Goal: Task Accomplishment & Management: Complete application form

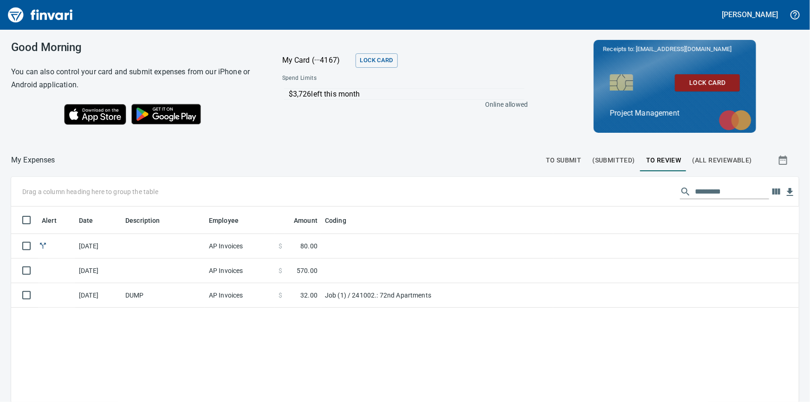
scroll to position [0, 0]
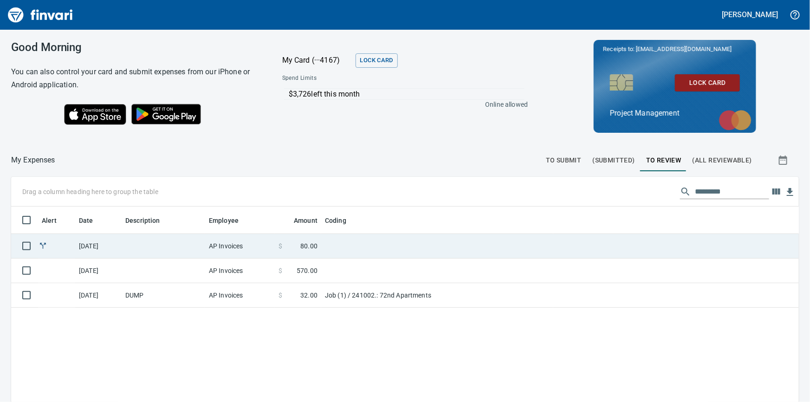
click at [102, 252] on td "[DATE]" at bounding box center [98, 246] width 46 height 25
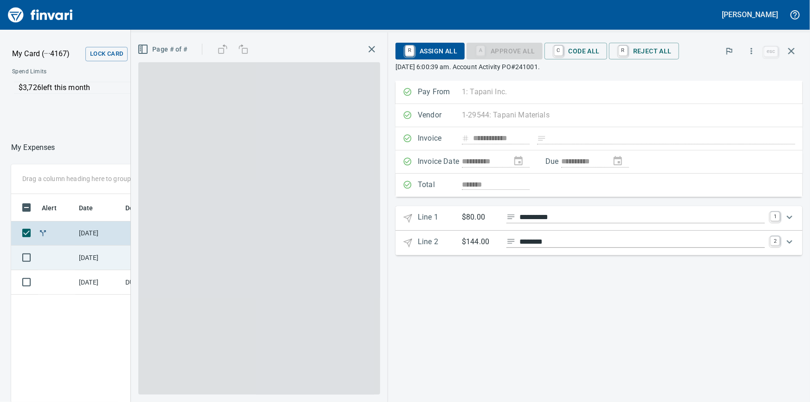
scroll to position [293, 543]
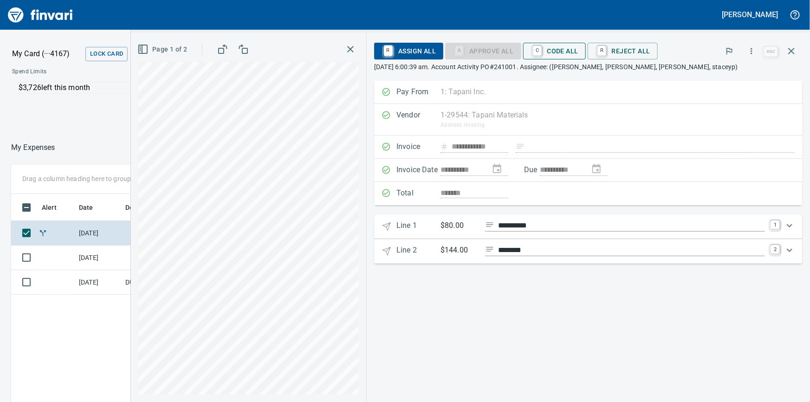
click at [554, 51] on span "C Code All" at bounding box center [555, 51] width 48 height 16
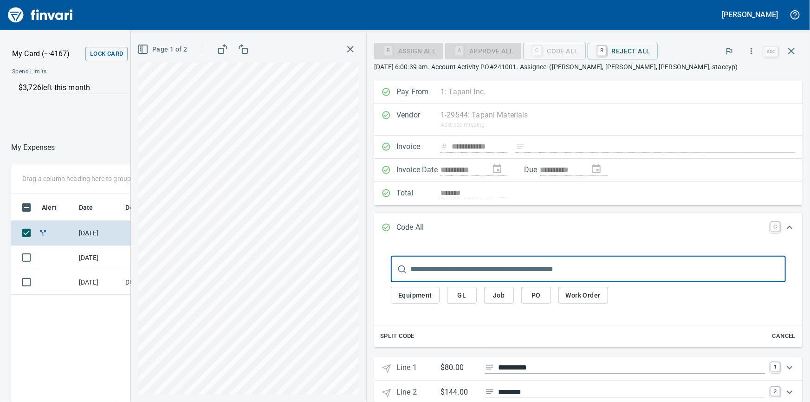
click at [494, 288] on div "Equipment GL Job PO Work Order" at bounding box center [588, 295] width 395 height 26
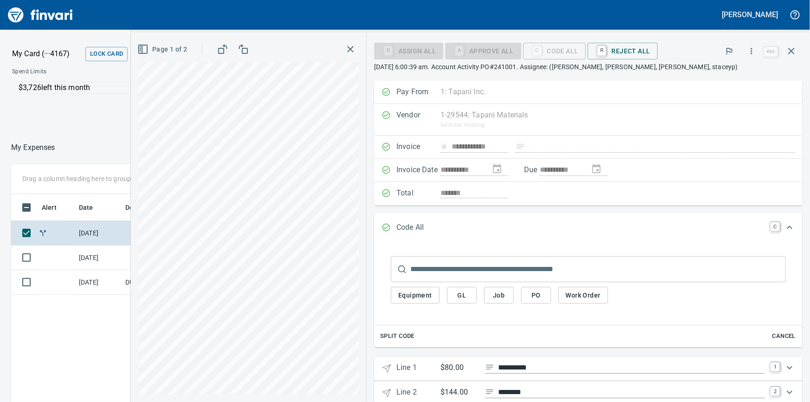
click at [497, 295] on span "Job" at bounding box center [499, 296] width 15 height 12
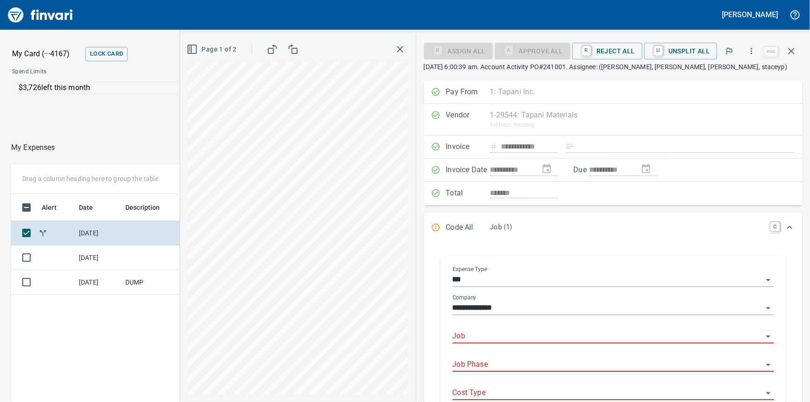
click at [473, 330] on div at bounding box center [613, 336] width 321 height 13
click at [473, 330] on input "Job" at bounding box center [608, 336] width 310 height 13
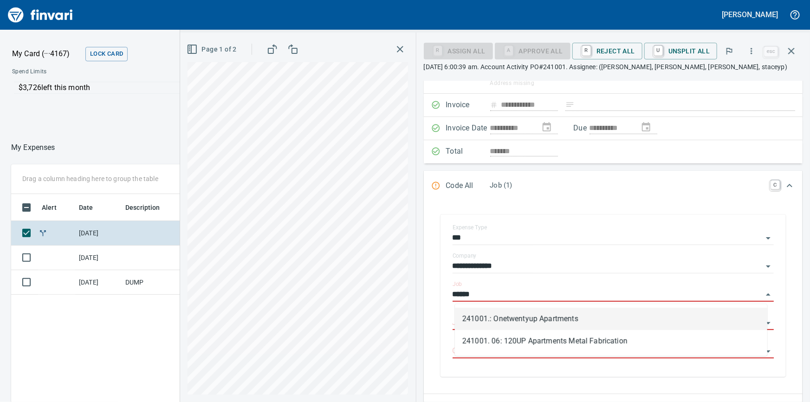
click at [506, 316] on li "241001.: Onetwentyup Apartments" at bounding box center [611, 319] width 312 height 22
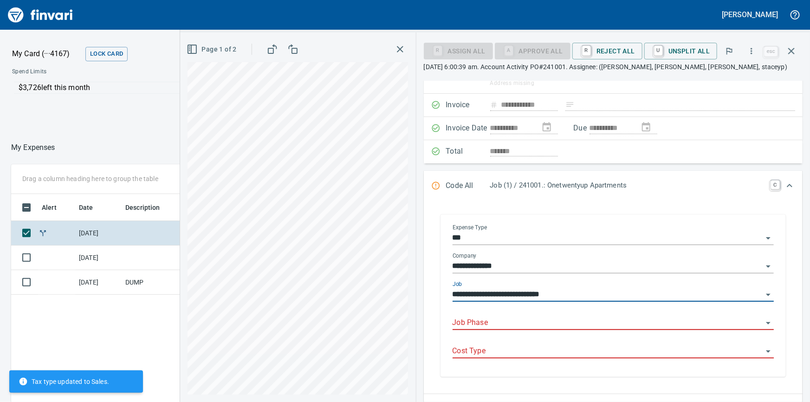
type input "**********"
click at [484, 323] on input "Job Phase" at bounding box center [608, 323] width 310 height 13
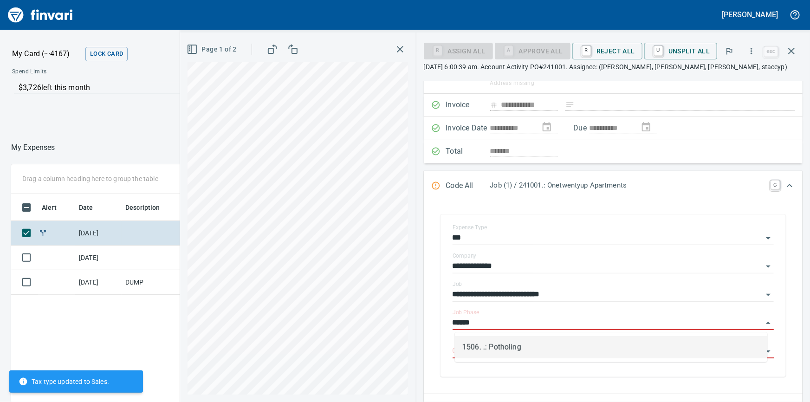
click at [502, 344] on li "1506. .: Potholing" at bounding box center [611, 347] width 312 height 22
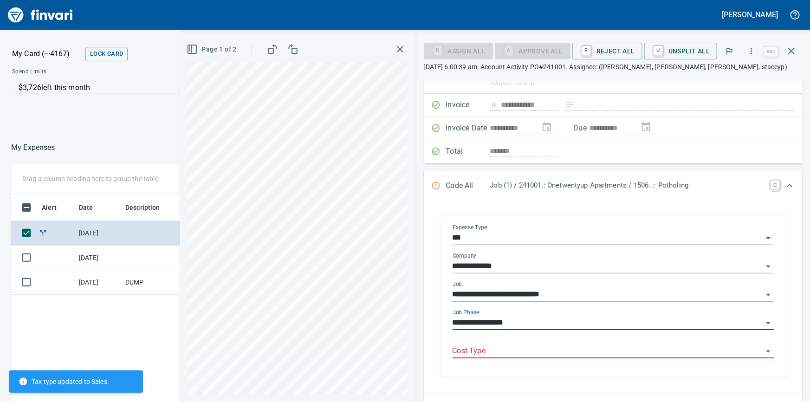
click at [484, 344] on div "Cost Type" at bounding box center [613, 348] width 321 height 21
type input "**********"
click at [478, 350] on input "Cost Type" at bounding box center [608, 351] width 310 height 13
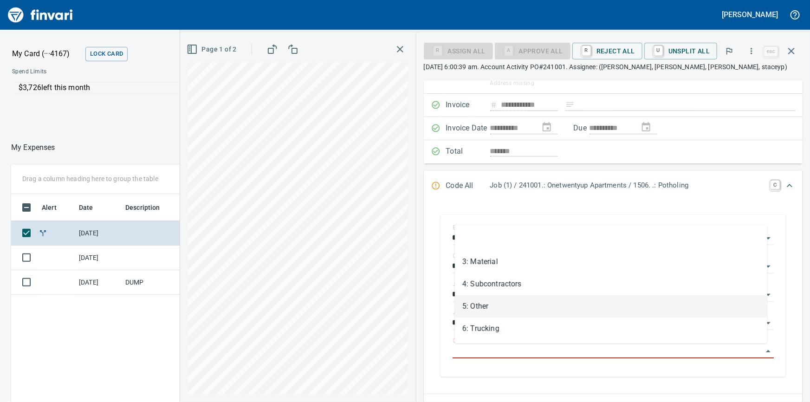
click at [478, 304] on li "5: Other" at bounding box center [611, 306] width 312 height 22
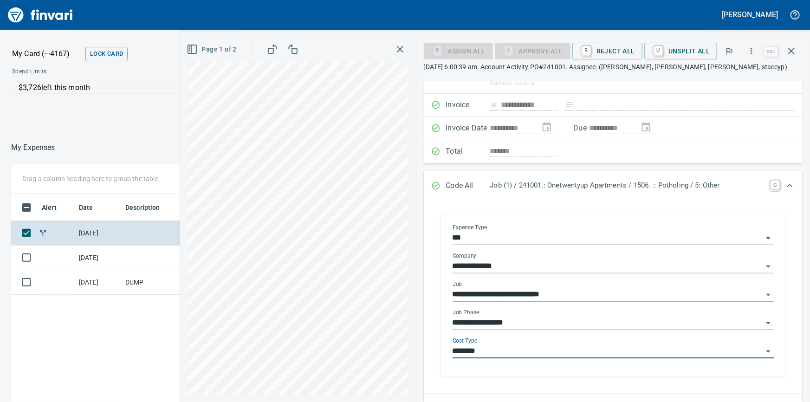
type input "********"
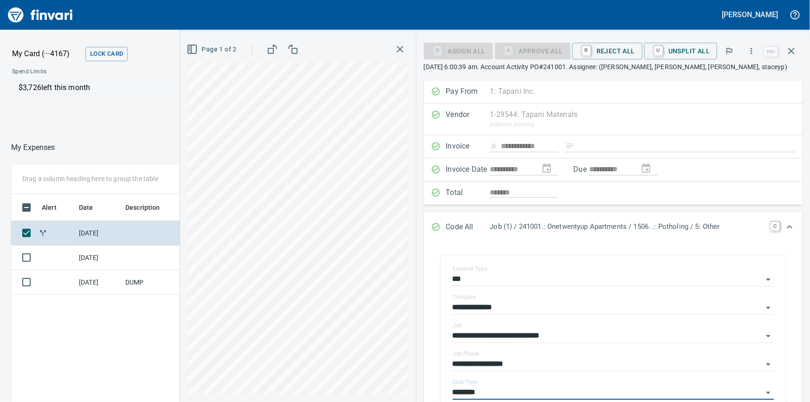
scroll to position [0, 0]
click at [784, 227] on icon "Expand" at bounding box center [789, 227] width 11 height 11
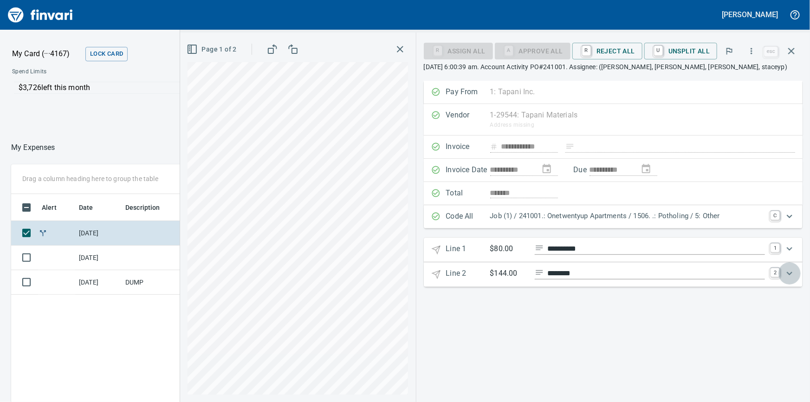
click at [789, 274] on icon "Expand" at bounding box center [790, 273] width 6 height 3
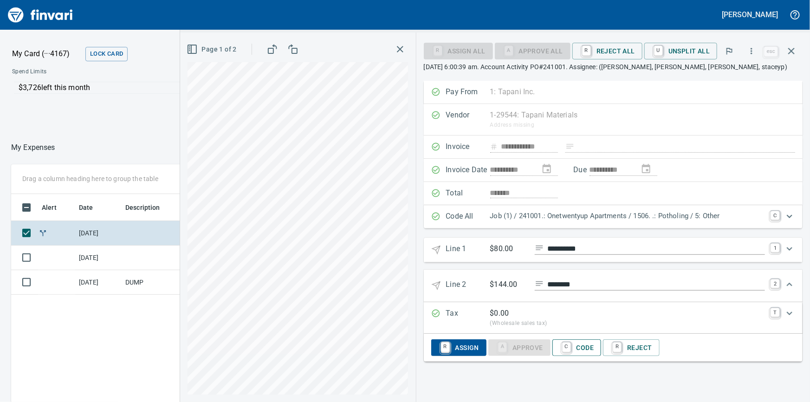
click at [590, 346] on span "C Code" at bounding box center [577, 348] width 34 height 16
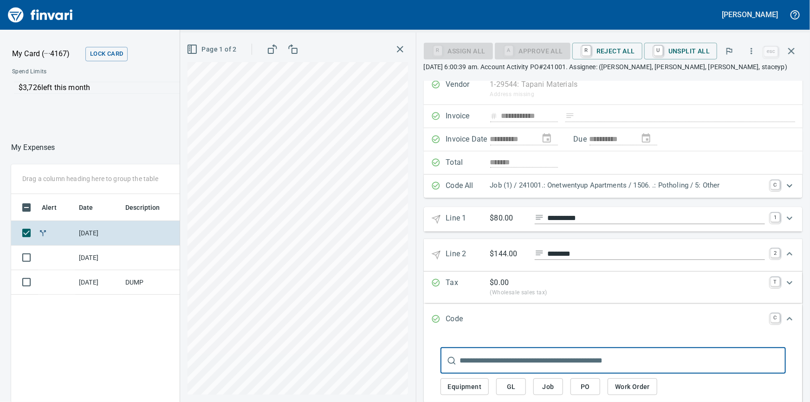
scroll to position [46, 0]
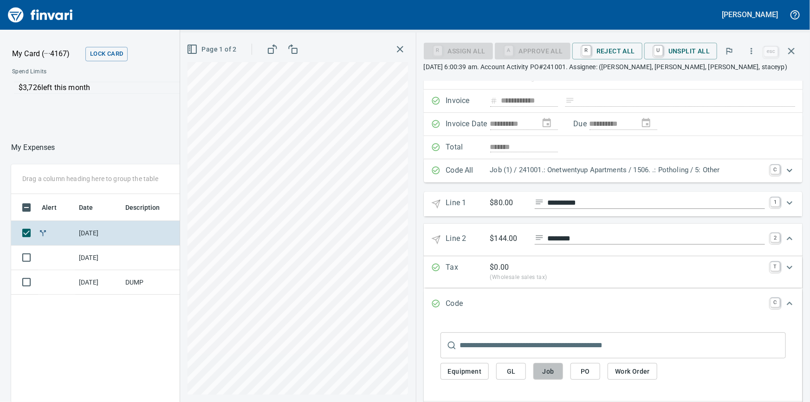
click at [545, 375] on span "Job" at bounding box center [548, 372] width 15 height 12
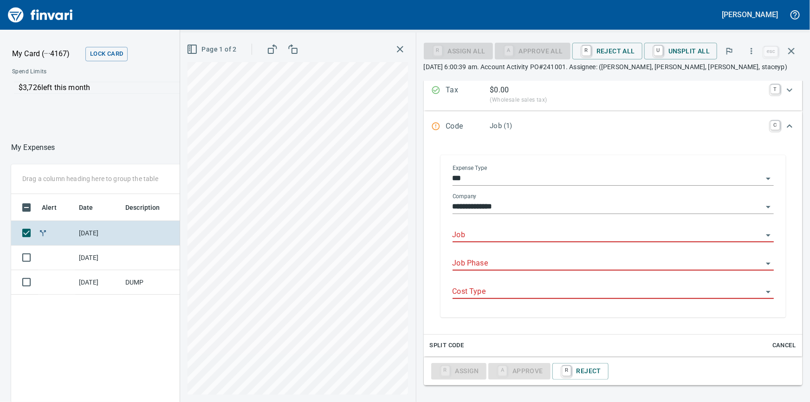
scroll to position [224, 0]
click at [483, 237] on input "Job" at bounding box center [608, 235] width 310 height 13
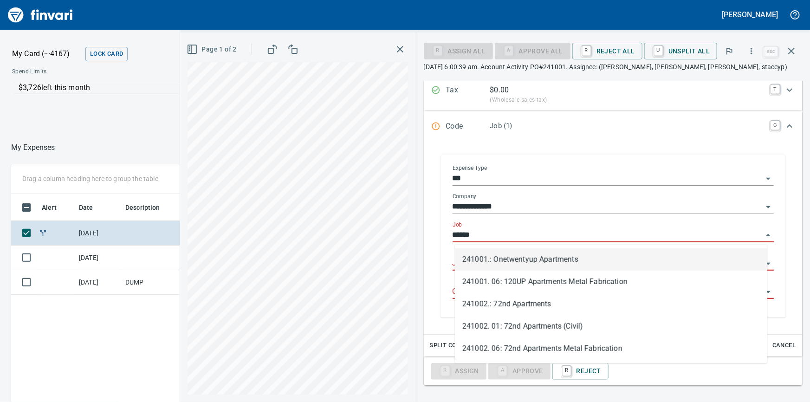
scroll to position [293, 543]
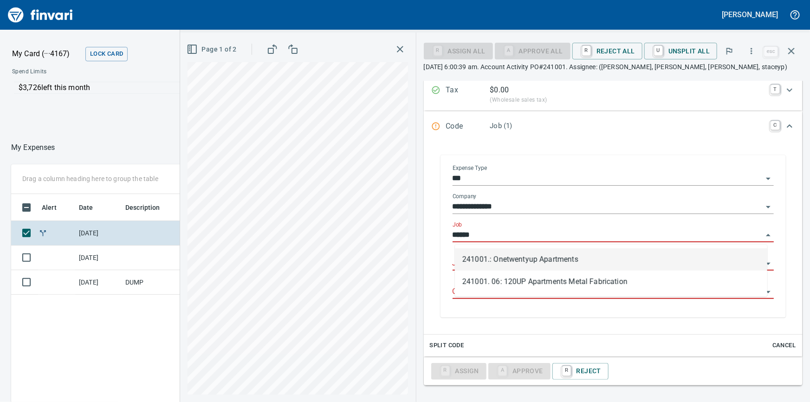
click at [484, 254] on li "241001.: Onetwentyup Apartments" at bounding box center [611, 259] width 312 height 22
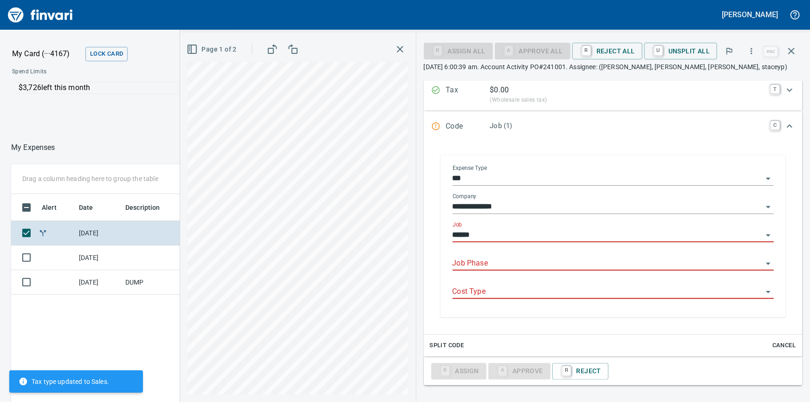
type input "**********"
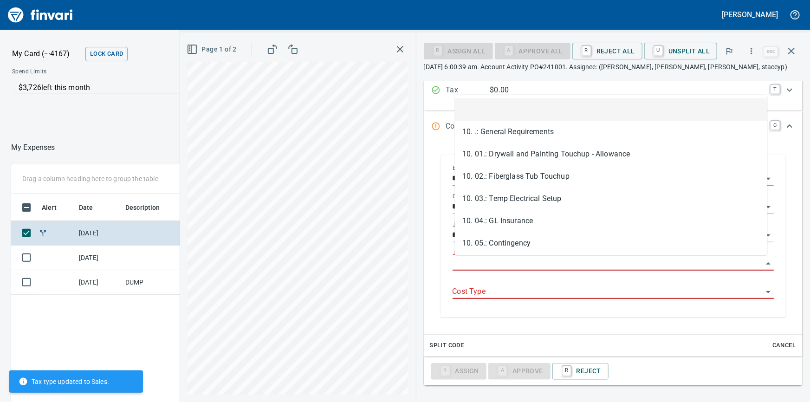
click at [488, 264] on input "Job Phase" at bounding box center [608, 263] width 310 height 13
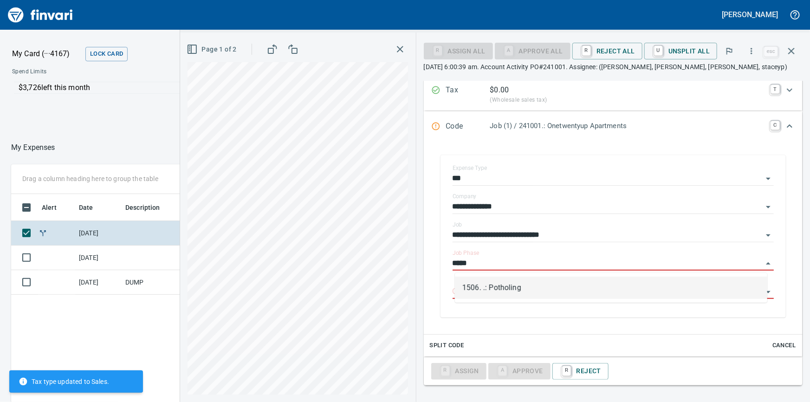
click at [506, 286] on li "1506. .: Potholing" at bounding box center [611, 288] width 312 height 22
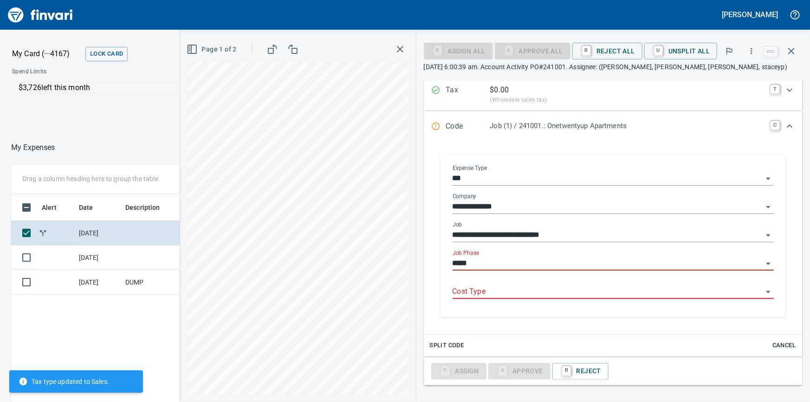
type input "**********"
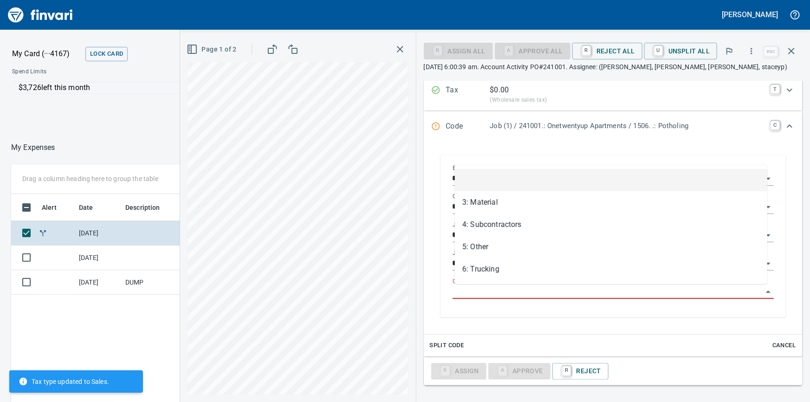
click at [511, 289] on input "Cost Type" at bounding box center [608, 292] width 310 height 13
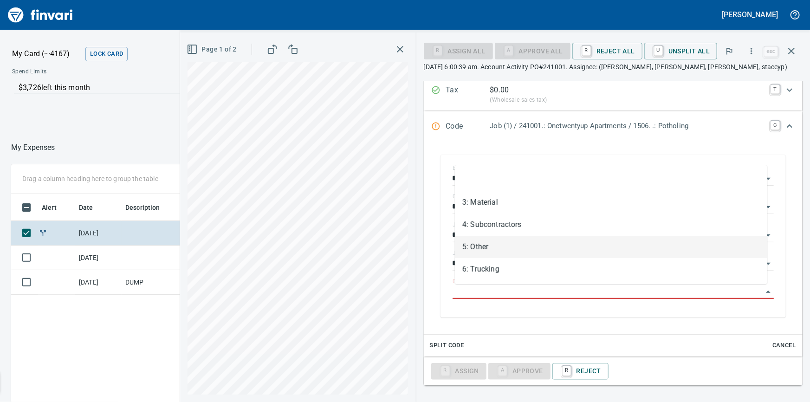
click at [478, 249] on li "5: Other" at bounding box center [611, 247] width 312 height 22
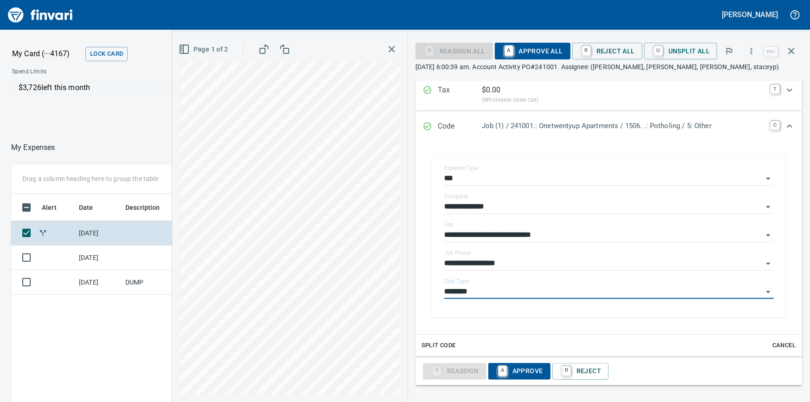
type input "********"
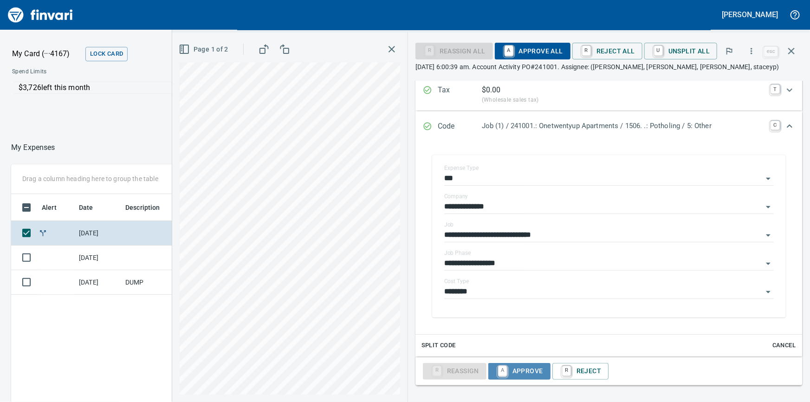
click at [519, 368] on span "A Approve" at bounding box center [519, 372] width 47 height 16
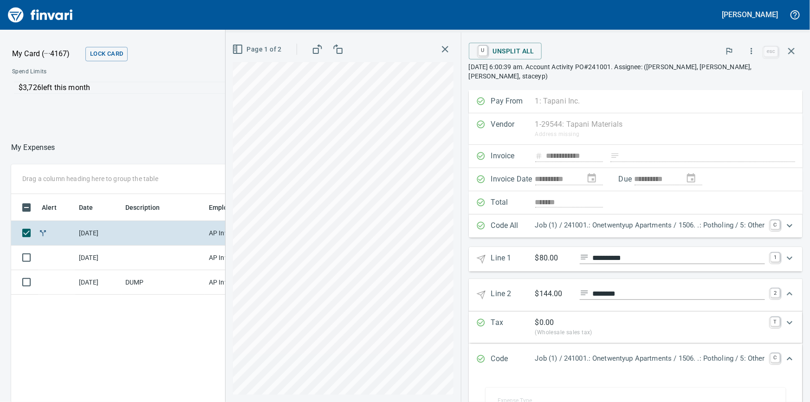
scroll to position [0, 0]
click at [789, 287] on div "Expand" at bounding box center [790, 294] width 22 height 22
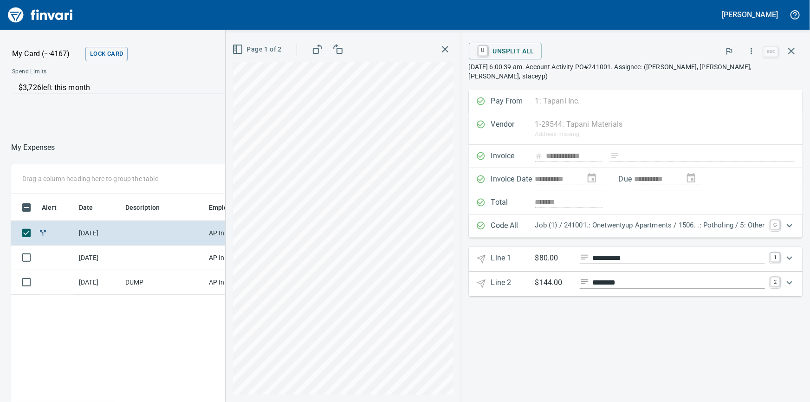
click at [786, 253] on icon "Expand" at bounding box center [789, 258] width 11 height 11
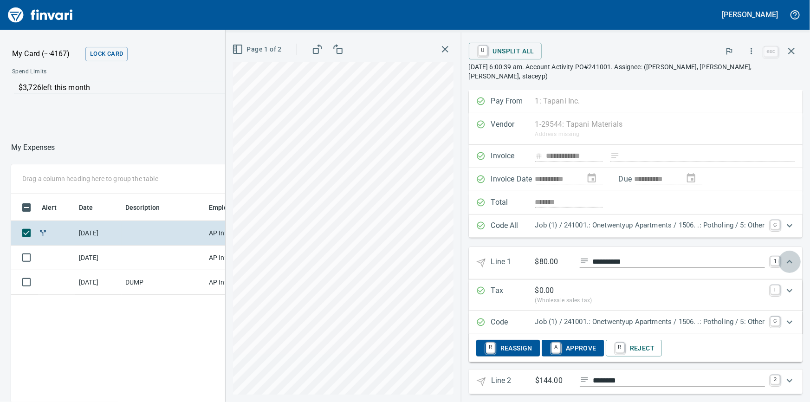
click at [786, 256] on icon "Expand" at bounding box center [789, 261] width 11 height 11
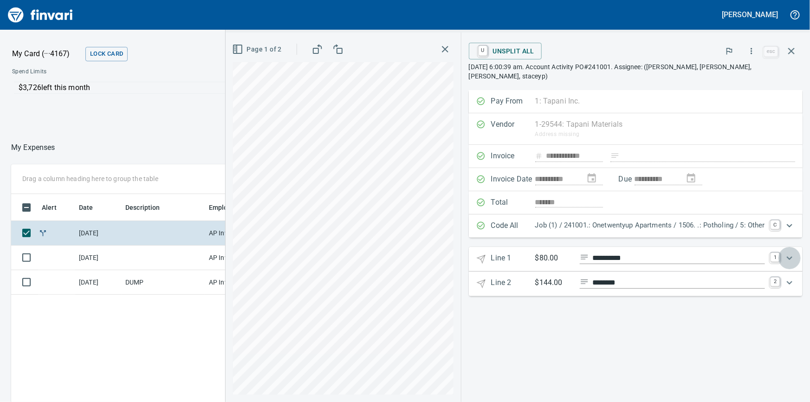
click at [786, 253] on icon "Expand" at bounding box center [789, 258] width 11 height 11
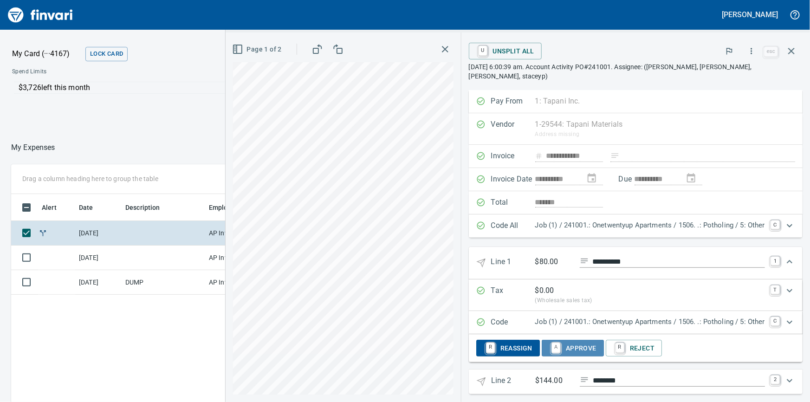
click at [567, 340] on span "A Approve" at bounding box center [572, 348] width 47 height 16
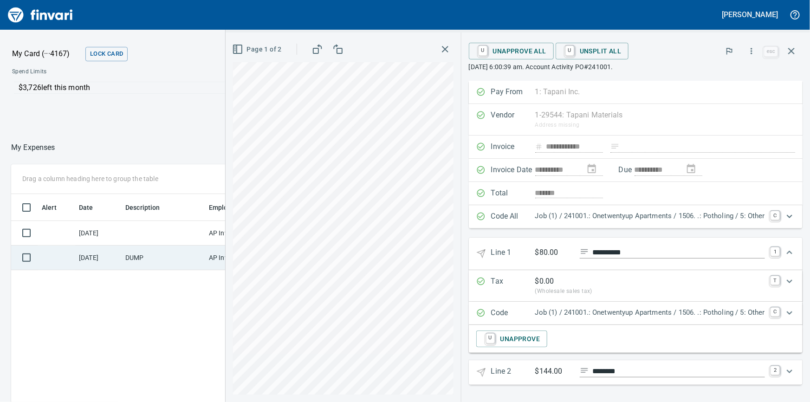
click at [127, 256] on td "DUMP" at bounding box center [164, 258] width 84 height 25
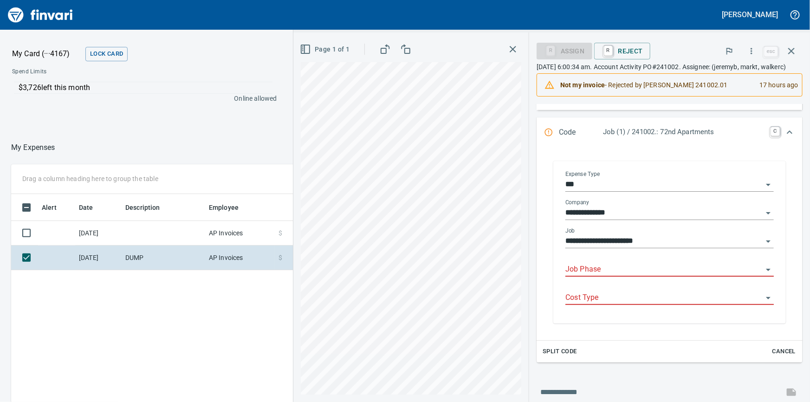
scroll to position [293, 543]
click at [706, 276] on input "Job Phase" at bounding box center [663, 269] width 197 height 13
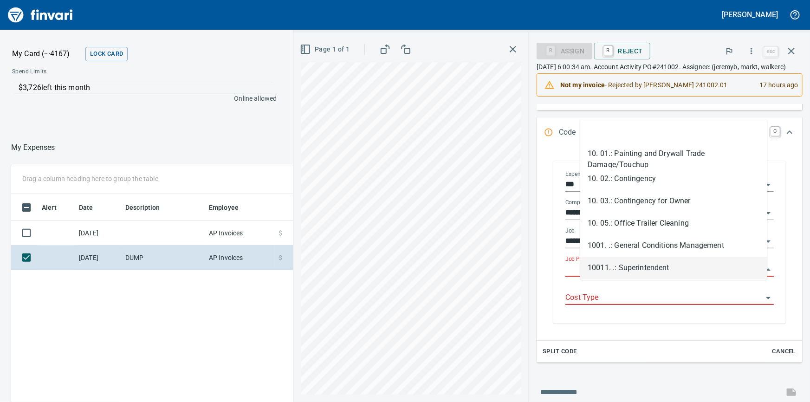
drag, startPoint x: 643, startPoint y: 295, endPoint x: 640, endPoint y: 289, distance: 6.9
click at [642, 277] on div at bounding box center [669, 269] width 208 height 13
click at [639, 276] on input "Job Phase" at bounding box center [663, 269] width 197 height 13
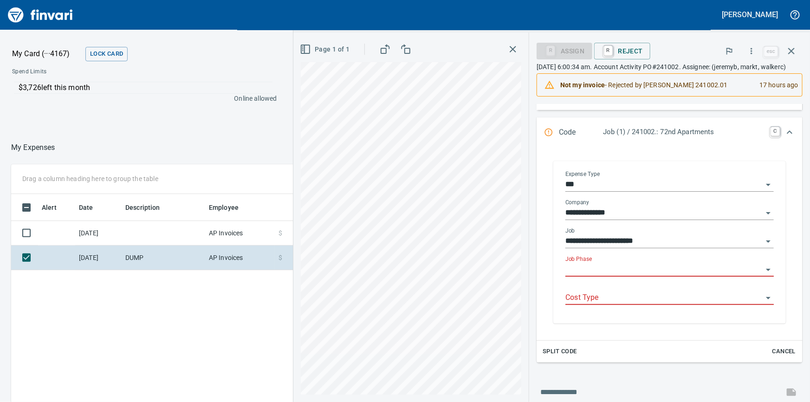
click at [641, 284] on div "Job Phase" at bounding box center [669, 270] width 208 height 28
click at [631, 276] on input "Job Phase" at bounding box center [663, 269] width 197 height 13
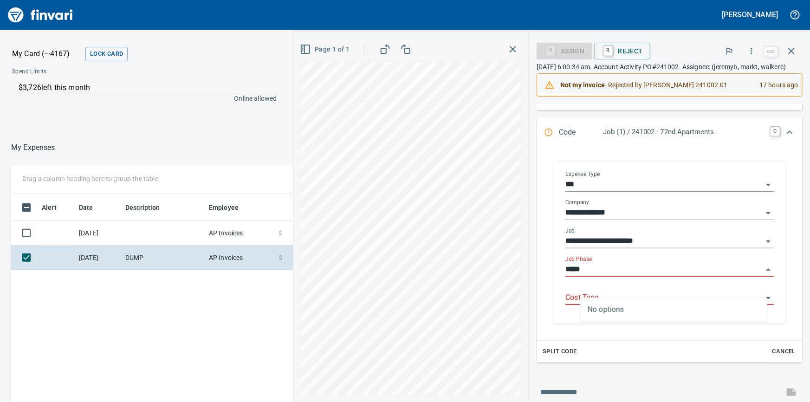
type input "******"
click at [531, 282] on div "**********" at bounding box center [551, 217] width 517 height 370
click at [613, 276] on input "Job Phase" at bounding box center [663, 269] width 197 height 13
type input "******"
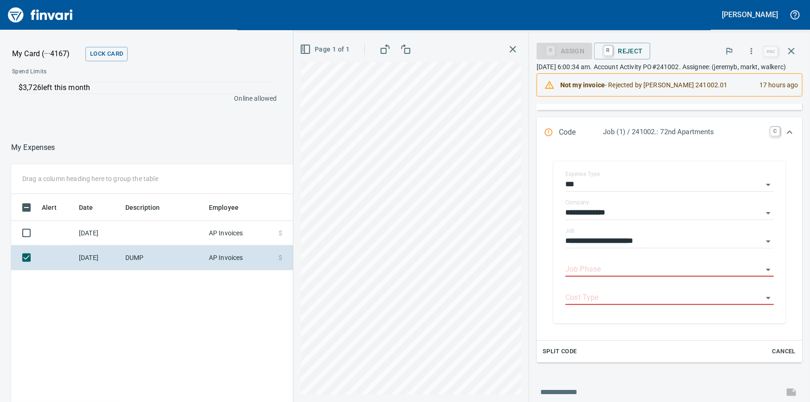
click at [196, 136] on div at bounding box center [181, 147] width 253 height 22
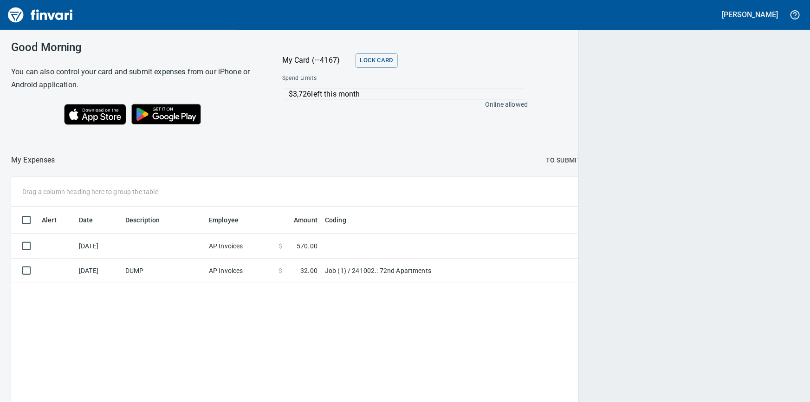
scroll to position [293, 773]
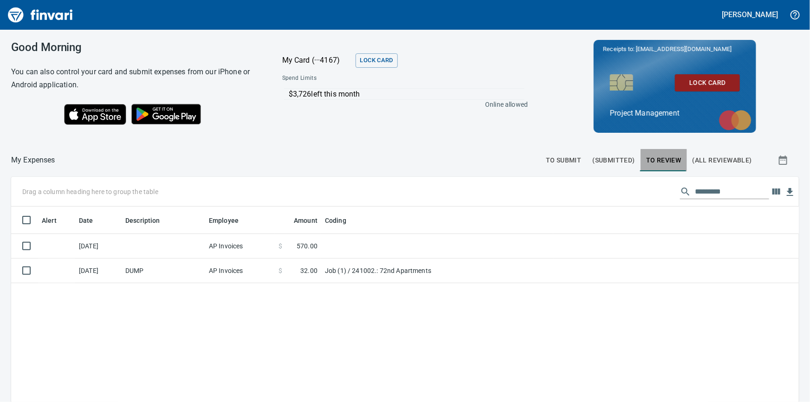
click at [651, 162] on span "To Review" at bounding box center [663, 161] width 35 height 12
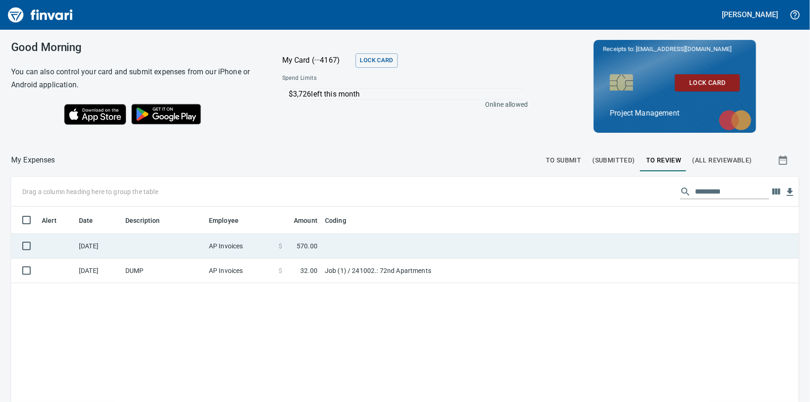
click at [247, 251] on td "AP Invoices" at bounding box center [240, 246] width 70 height 25
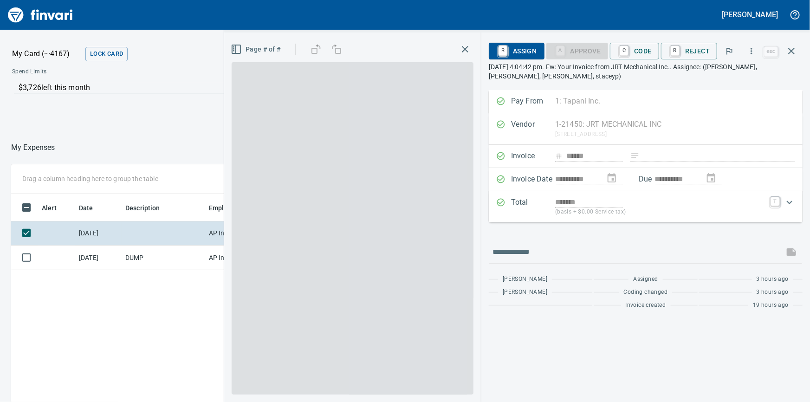
scroll to position [293, 543]
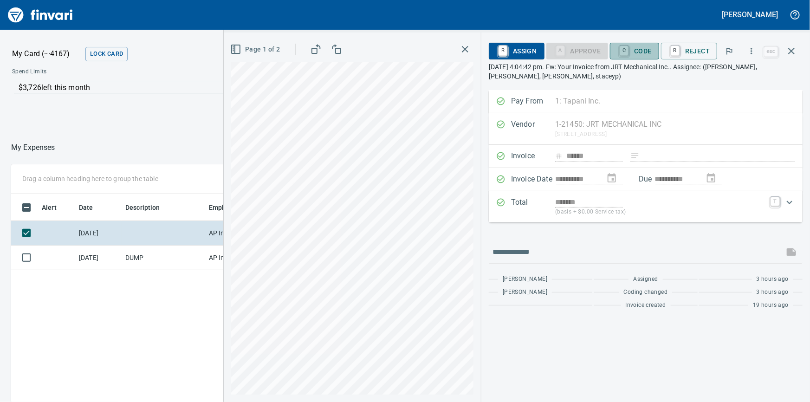
click at [647, 49] on span "C Code" at bounding box center [634, 51] width 34 height 16
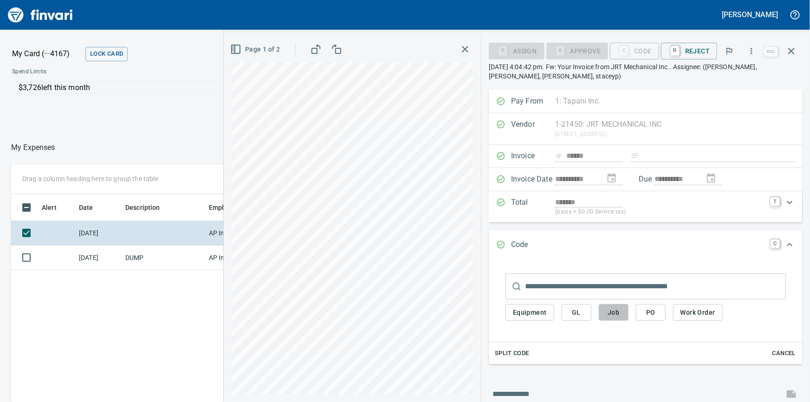
click at [611, 316] on span "Job" at bounding box center [613, 313] width 15 height 12
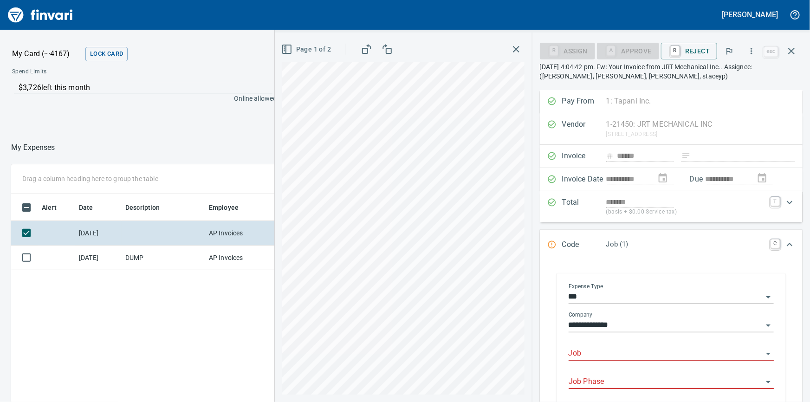
click at [587, 356] on input "Job" at bounding box center [666, 353] width 194 height 13
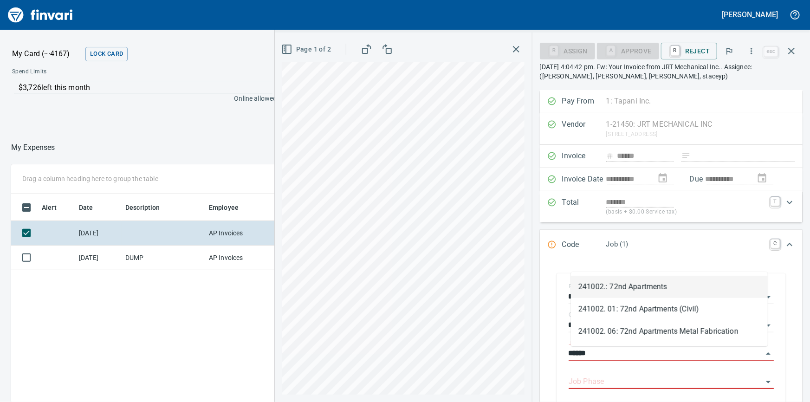
click at [624, 288] on li "241002.: 72nd Apartments" at bounding box center [669, 287] width 197 height 22
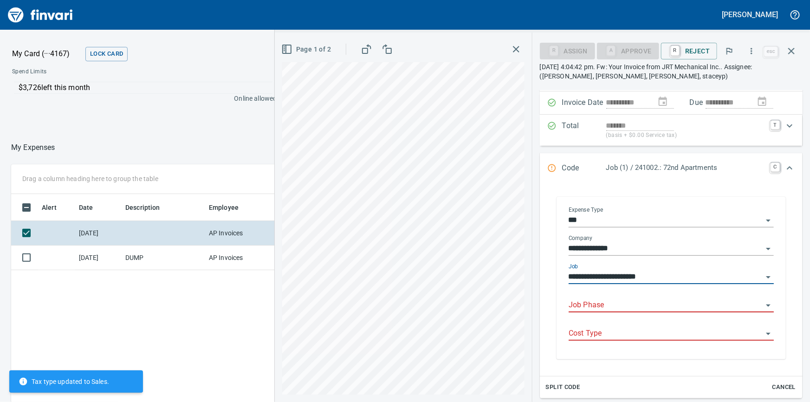
scroll to position [126, 0]
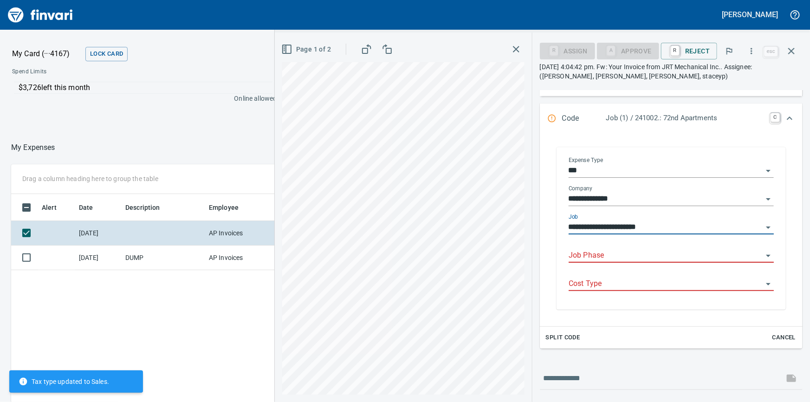
type input "**********"
click at [615, 259] on input "Job Phase" at bounding box center [666, 255] width 194 height 13
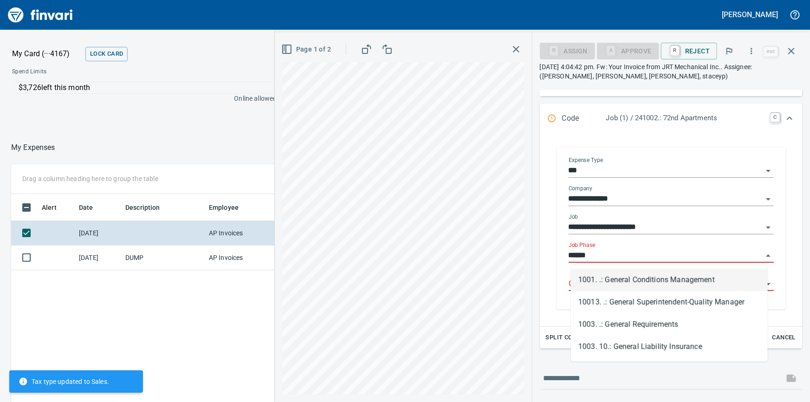
scroll to position [293, 543]
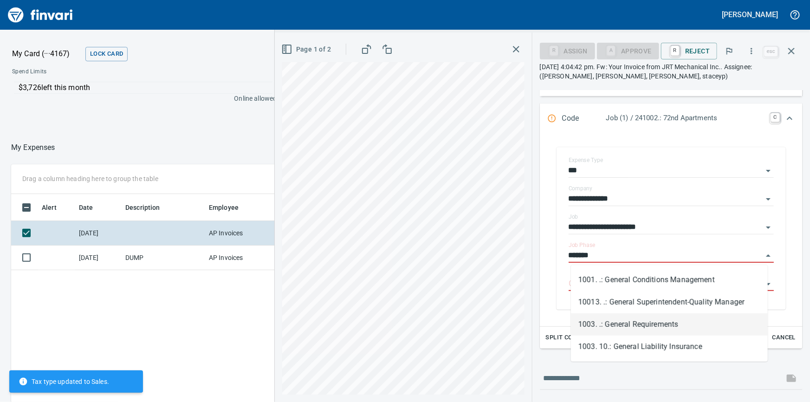
click at [634, 320] on li "1003. .: General Requirements" at bounding box center [669, 324] width 197 height 22
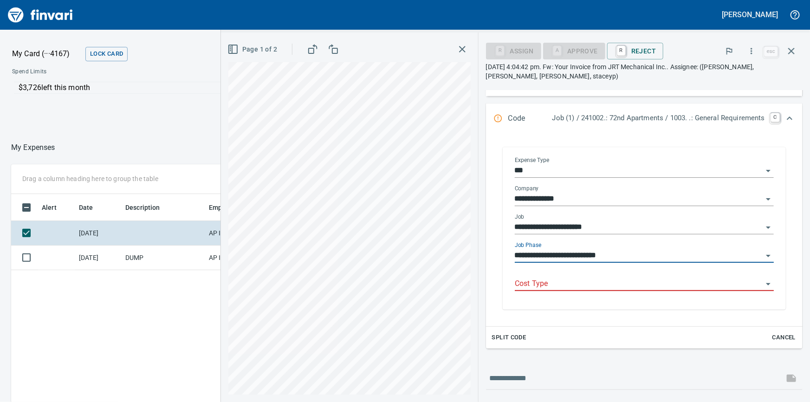
type input "**********"
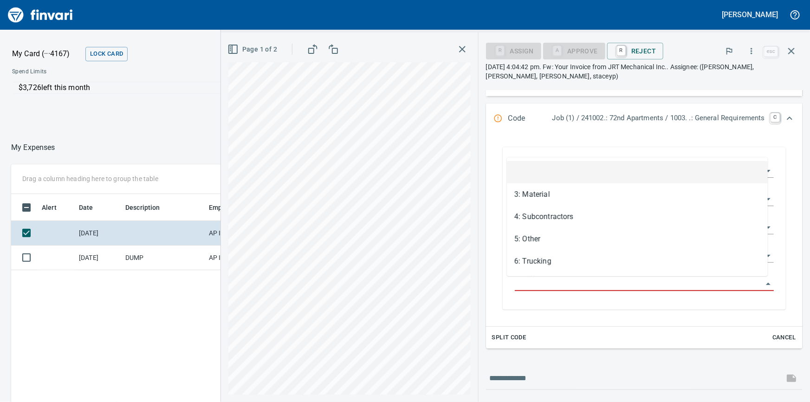
click at [544, 288] on input "Cost Type" at bounding box center [639, 284] width 248 height 13
click at [529, 245] on li "5: Other" at bounding box center [637, 239] width 261 height 22
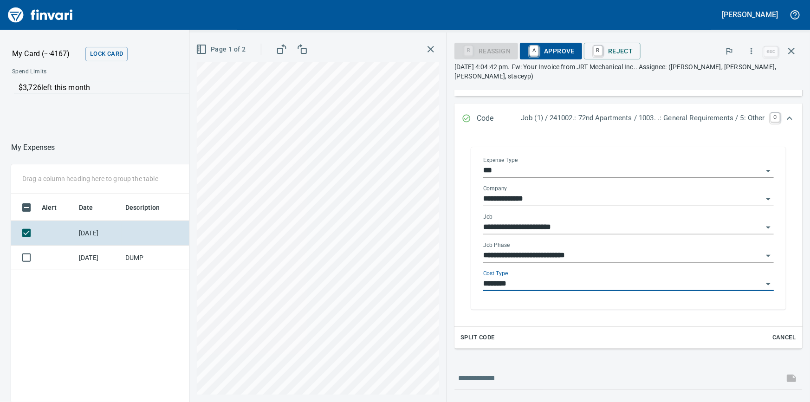
type input "********"
click at [550, 249] on input "**********" at bounding box center [622, 255] width 279 height 13
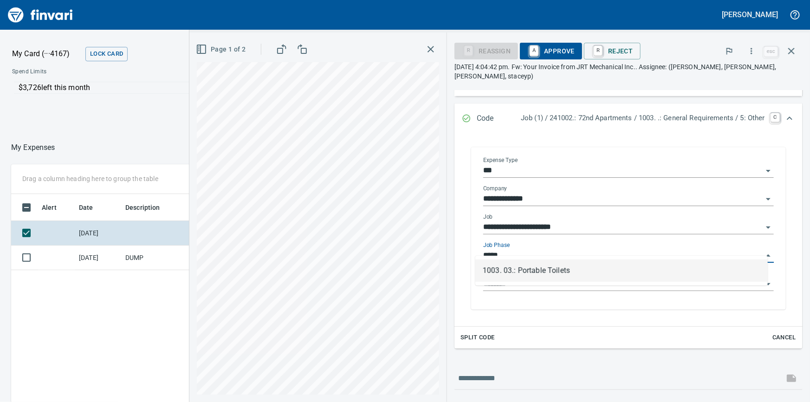
click at [572, 279] on li "1003. 03.: Portable Toilets" at bounding box center [621, 271] width 292 height 22
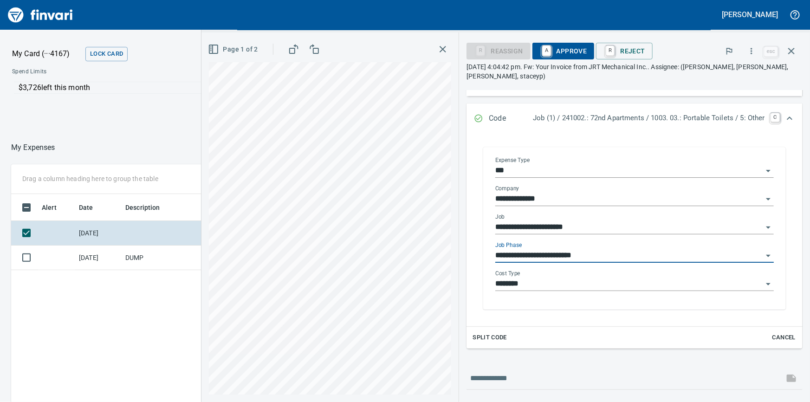
click at [540, 277] on div "Cost Type ********" at bounding box center [634, 280] width 279 height 21
type input "**********"
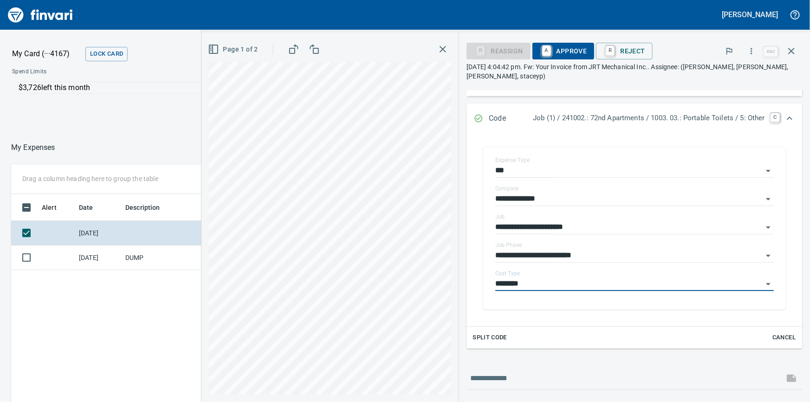
click at [549, 47] on span "A Approve" at bounding box center [563, 51] width 47 height 16
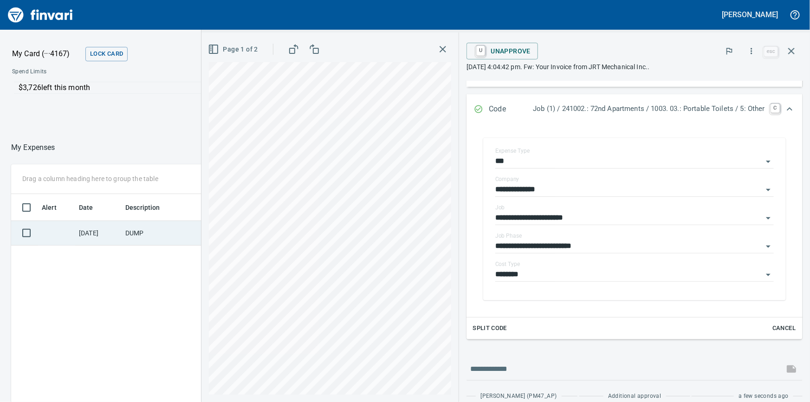
click at [151, 236] on td "DUMP" at bounding box center [164, 233] width 84 height 25
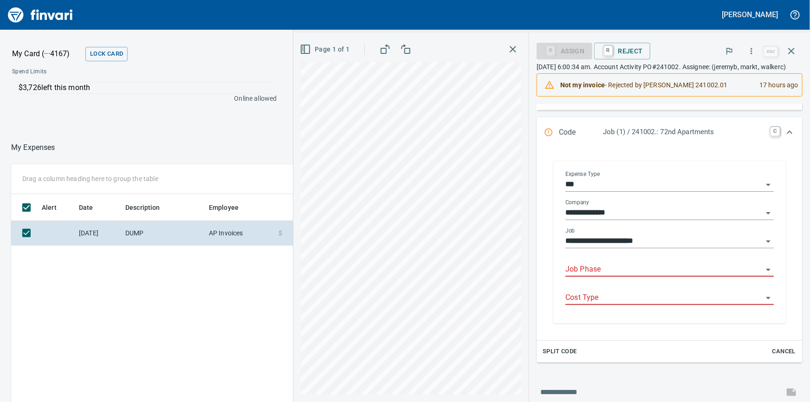
click at [618, 276] on input "Job Phase" at bounding box center [663, 269] width 197 height 13
click at [585, 324] on div "**********" at bounding box center [669, 243] width 223 height 160
click at [622, 276] on input "Job Phase" at bounding box center [663, 269] width 197 height 13
click at [672, 311] on li "14. 61.: CRWWD Extra Costs" at bounding box center [673, 312] width 187 height 22
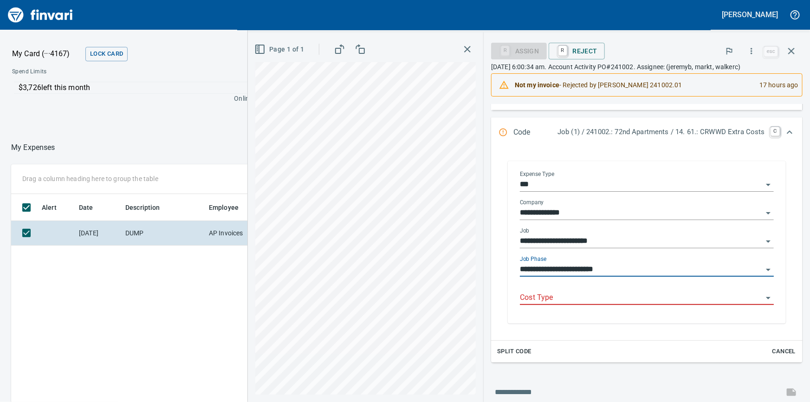
type input "**********"
click at [585, 293] on input "Cost Type" at bounding box center [641, 298] width 243 height 13
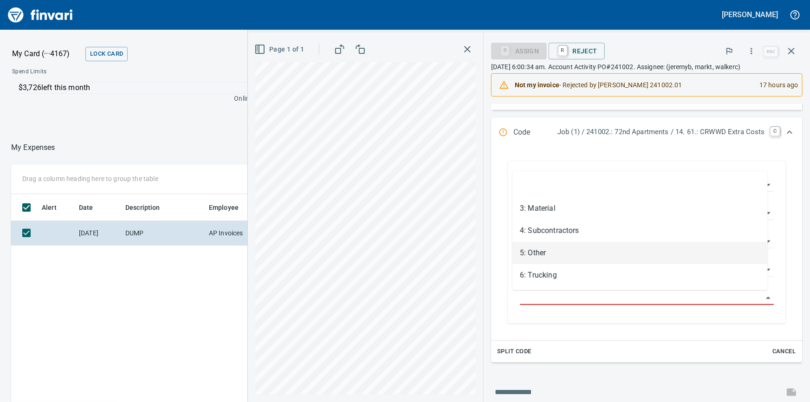
click at [543, 250] on li "5: Other" at bounding box center [640, 253] width 255 height 22
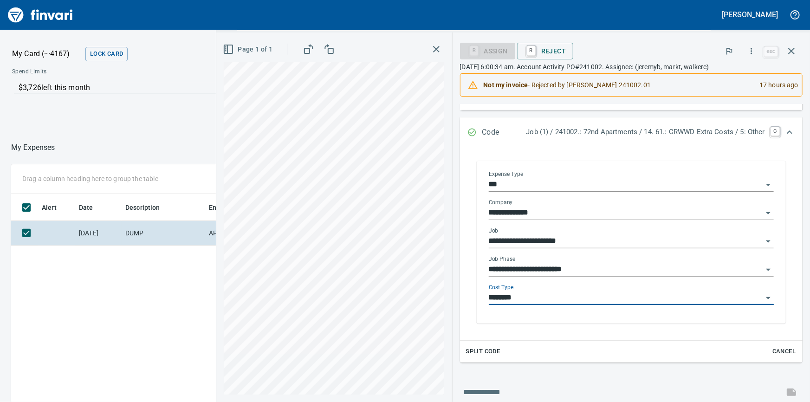
type input "********"
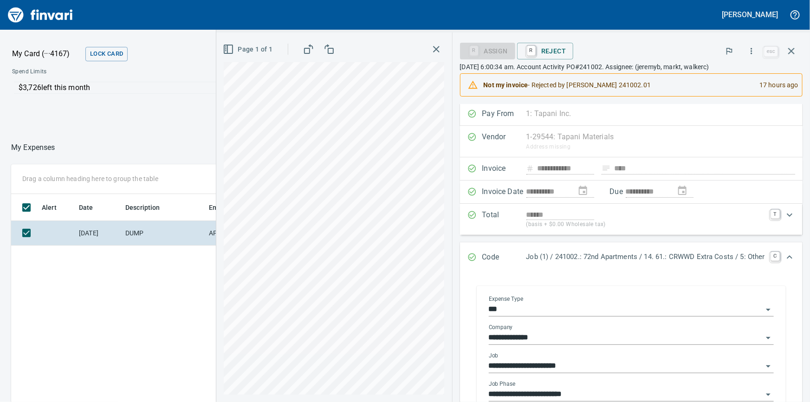
scroll to position [0, 0]
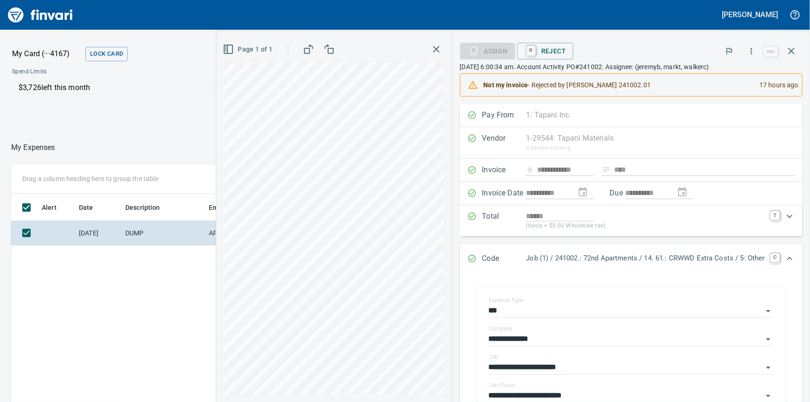
click at [679, 91] on div "Not my invoice - Rejected by [PERSON_NAME] 241002.01" at bounding box center [618, 85] width 269 height 17
click at [637, 83] on div "Not my invoice - Rejected by [PERSON_NAME] 241002.01" at bounding box center [618, 85] width 269 height 17
click at [666, 79] on div "Not my invoice - Rejected by [PERSON_NAME] 241002.01" at bounding box center [618, 85] width 269 height 17
click at [469, 52] on div "R Assign" at bounding box center [487, 50] width 55 height 8
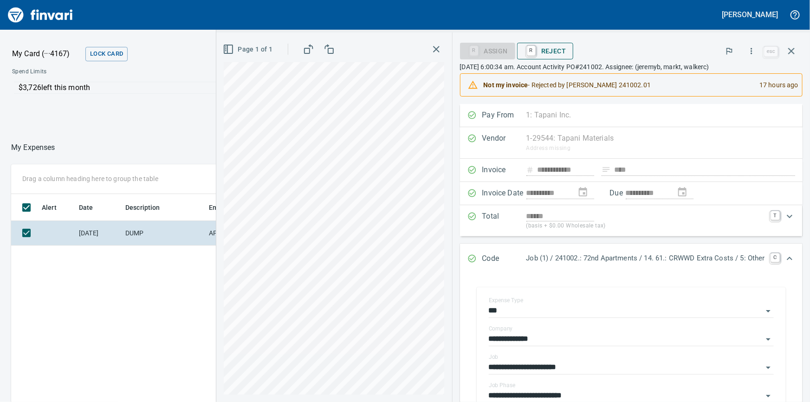
click at [539, 54] on span "R Reject" at bounding box center [545, 51] width 41 height 16
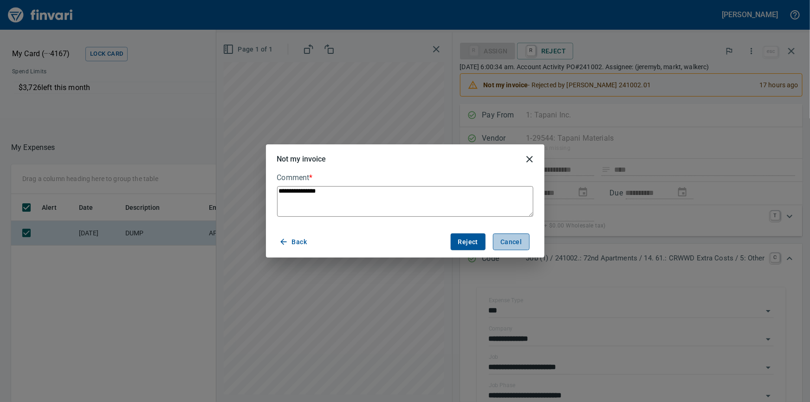
click at [524, 242] on button "Cancel" at bounding box center [511, 242] width 36 height 17
type textarea "*"
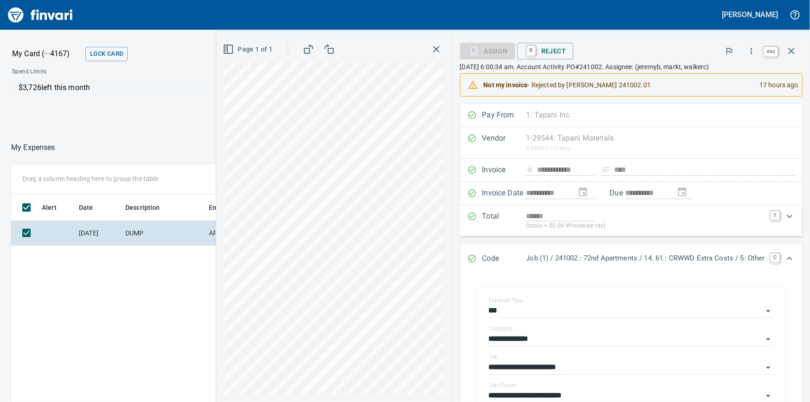
click at [789, 49] on icon "button" at bounding box center [791, 50] width 11 height 11
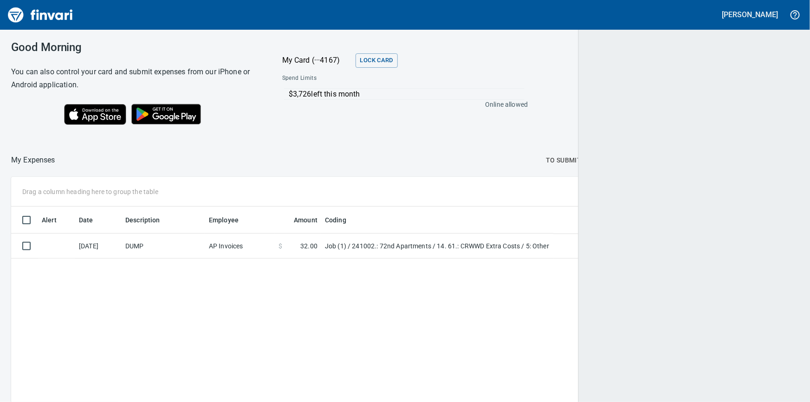
scroll to position [293, 775]
